Goal: Check status: Check status

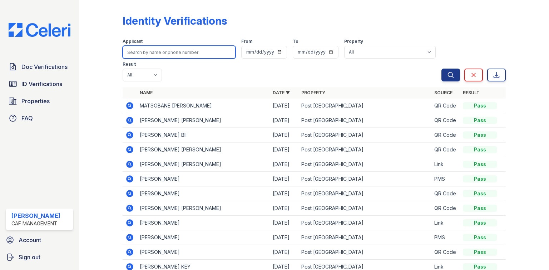
click at [167, 55] on input "search" at bounding box center [179, 52] width 113 height 13
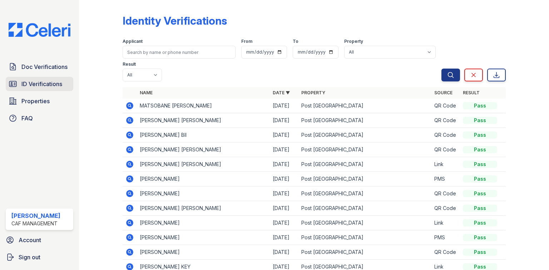
click at [29, 80] on span "ID Verifications" at bounding box center [41, 84] width 41 height 9
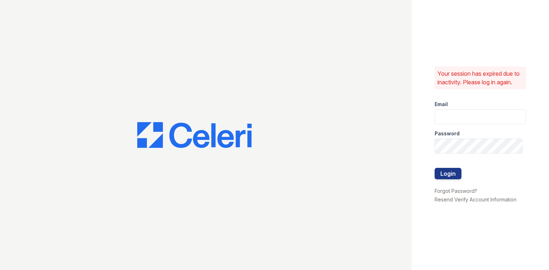
type input "postoak2@cafmanagement.com"
click at [450, 173] on button "Login" at bounding box center [448, 173] width 27 height 11
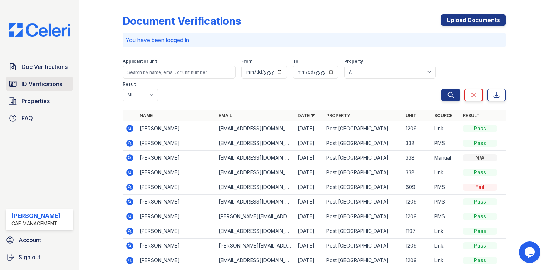
click at [19, 78] on link "ID Verifications" at bounding box center [40, 84] width 68 height 14
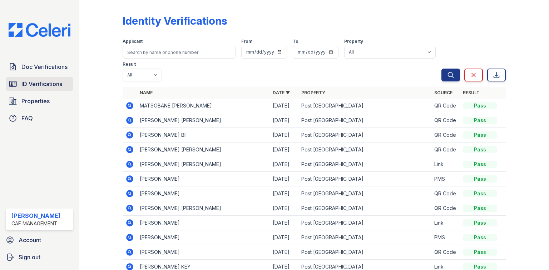
click at [53, 79] on link "ID Verifications" at bounding box center [40, 84] width 68 height 14
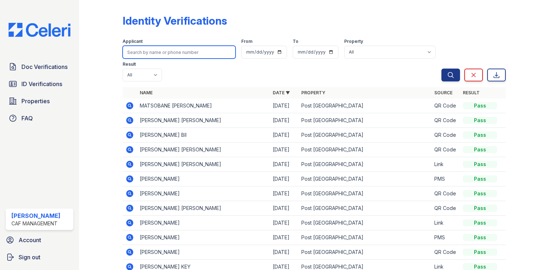
drag, startPoint x: 148, startPoint y: 53, endPoint x: 161, endPoint y: 54, distance: 12.2
click at [148, 53] on input "search" at bounding box center [179, 52] width 113 height 13
type input "key"
click at [442, 69] on button "Search" at bounding box center [451, 75] width 19 height 13
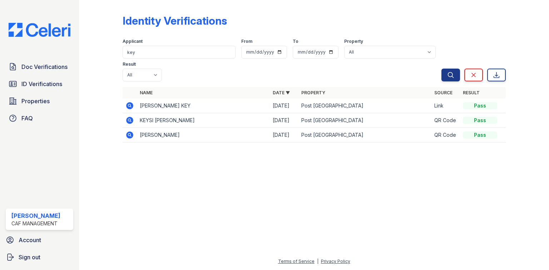
click at [132, 102] on icon at bounding box center [129, 105] width 7 height 7
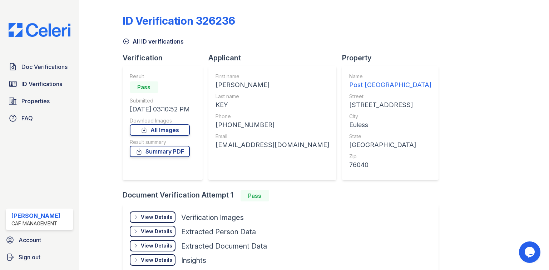
click at [156, 214] on div "View Details" at bounding box center [156, 217] width 31 height 7
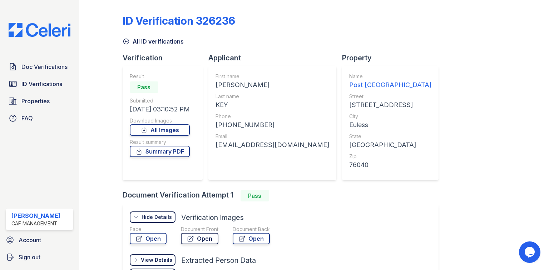
click at [199, 242] on link "Open" at bounding box center [200, 238] width 38 height 11
click at [255, 237] on link "Open" at bounding box center [251, 238] width 37 height 11
click at [168, 155] on link "Summary PDF" at bounding box center [160, 151] width 60 height 11
click at [208, 35] on div "All ID verifications" at bounding box center [314, 39] width 383 height 13
click at [160, 132] on link "All Images" at bounding box center [160, 129] width 60 height 11
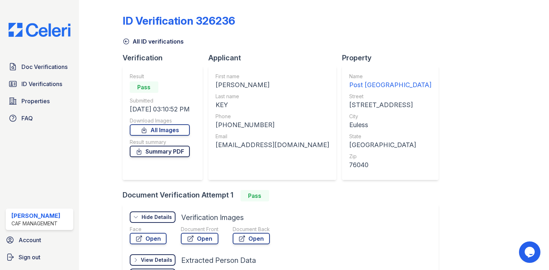
click at [169, 151] on link "Summary PDF" at bounding box center [160, 151] width 60 height 11
click at [163, 152] on link "Summary PDF" at bounding box center [160, 151] width 60 height 11
click at [62, 67] on span "Doc Verifications" at bounding box center [44, 67] width 46 height 9
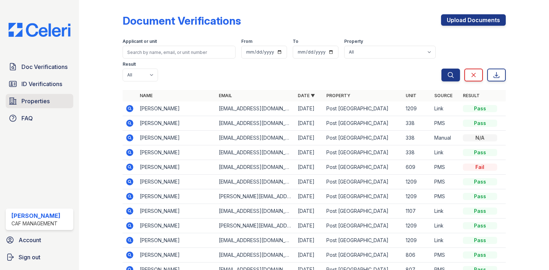
click at [42, 103] on span "Properties" at bounding box center [35, 101] width 28 height 9
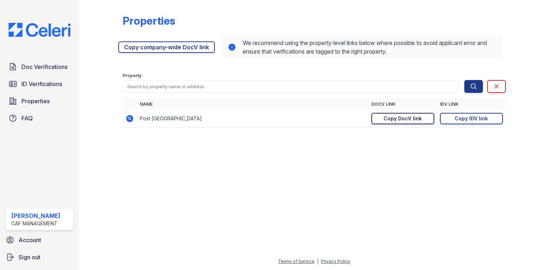
click at [395, 121] on div "Copy DocV link" at bounding box center [403, 118] width 38 height 7
